Goal: Find contact information: Find contact information

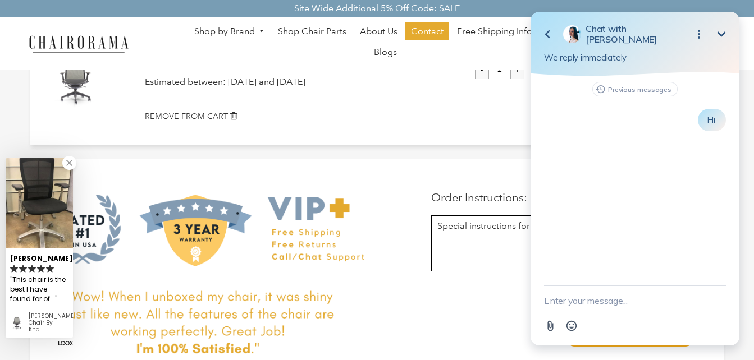
scroll to position [56, 0]
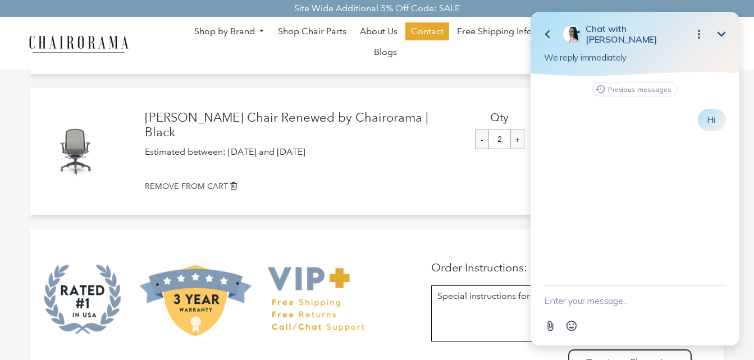
click at [722, 33] on icon "Minimize" at bounding box center [721, 34] width 13 height 13
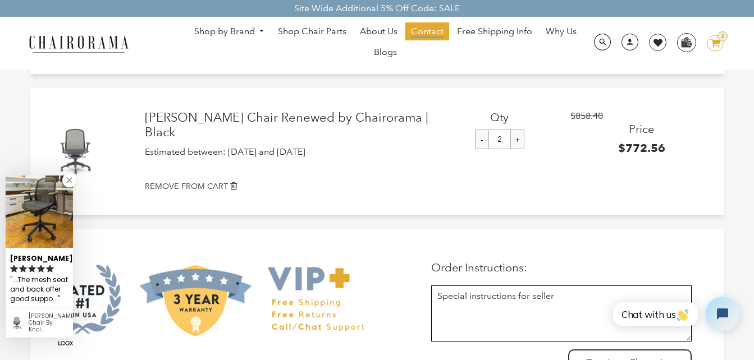
click at [438, 32] on span "Contact" at bounding box center [427, 32] width 33 height 12
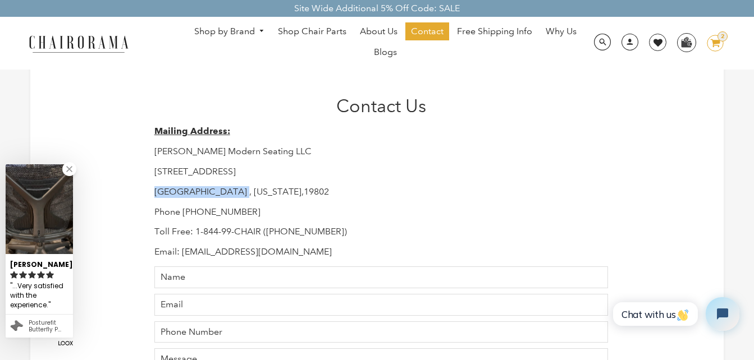
drag, startPoint x: 153, startPoint y: 191, endPoint x: 236, endPoint y: 195, distance: 82.6
click at [236, 195] on div "Contact Us Mailing Address: Hudson Modern Seating LLC 1245 E 16 th Street Wilmi…" at bounding box center [377, 302] width 463 height 414
drag, startPoint x: 236, startPoint y: 195, endPoint x: 246, endPoint y: 195, distance: 10.7
click at [244, 195] on p "Wilmington , Delaware,19802" at bounding box center [381, 192] width 454 height 12
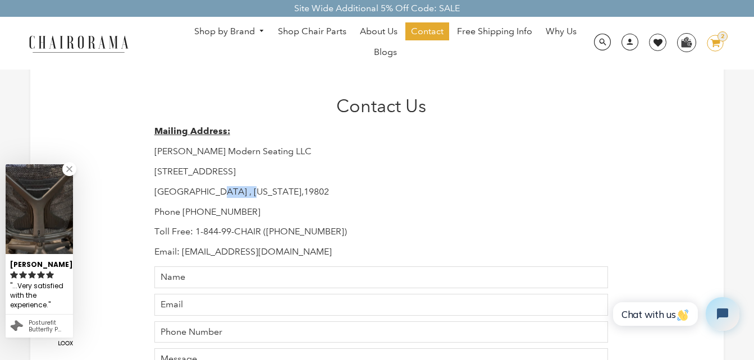
click at [245, 195] on p "Wilmington , Delaware,19802" at bounding box center [381, 192] width 454 height 12
click at [246, 195] on p "Wilmington , Delaware,19802" at bounding box center [381, 192] width 454 height 12
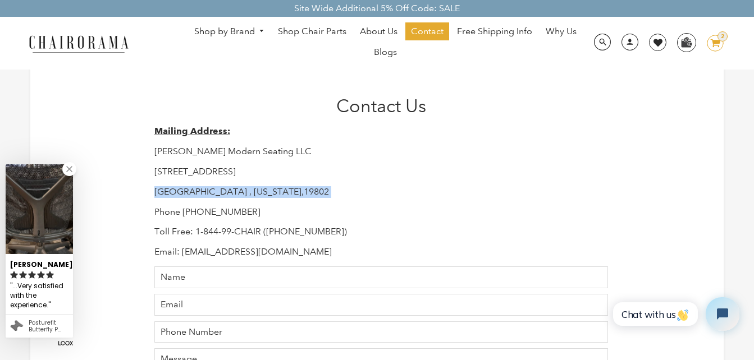
copy div "Wilmington , Delaware,19802"
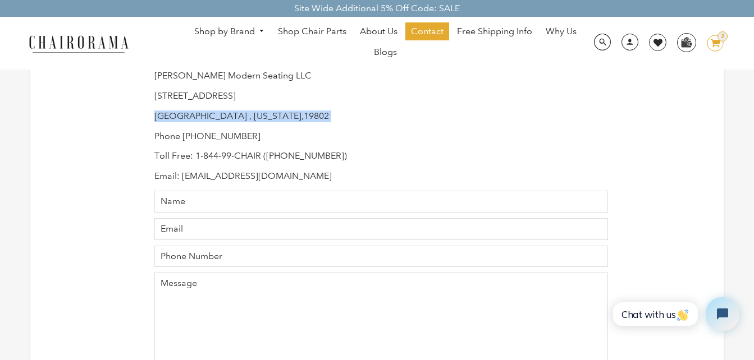
scroll to position [56, 0]
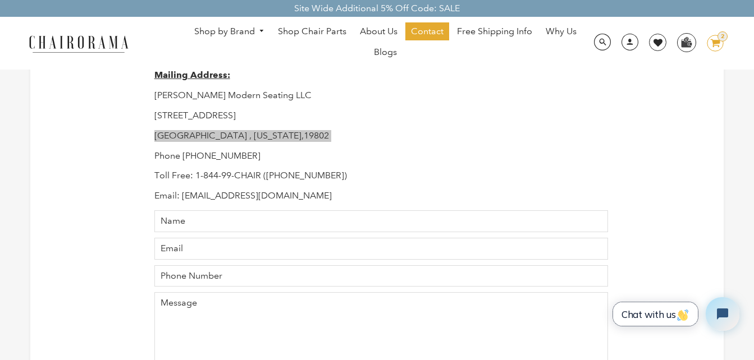
click at [662, 315] on span "Chat with us" at bounding box center [655, 315] width 68 height 12
